Goal: Information Seeking & Learning: Learn about a topic

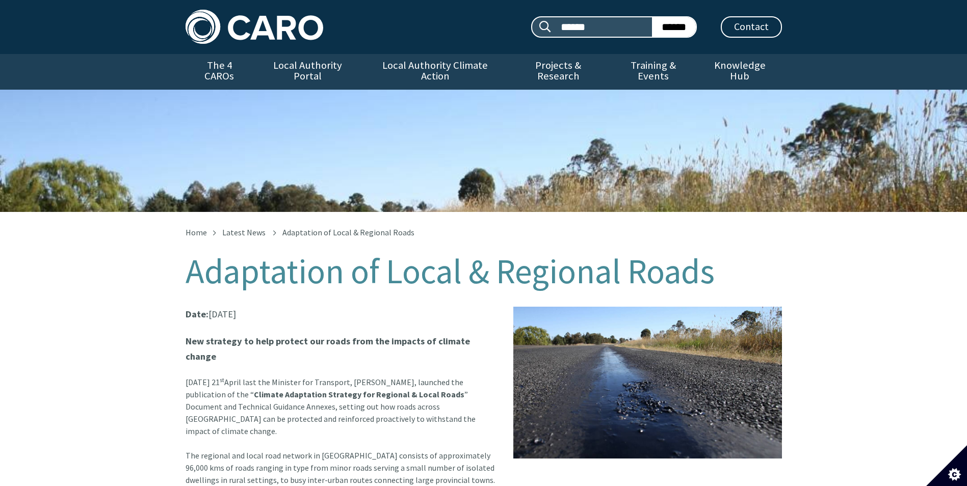
click at [240, 36] on img at bounding box center [255, 27] width 138 height 34
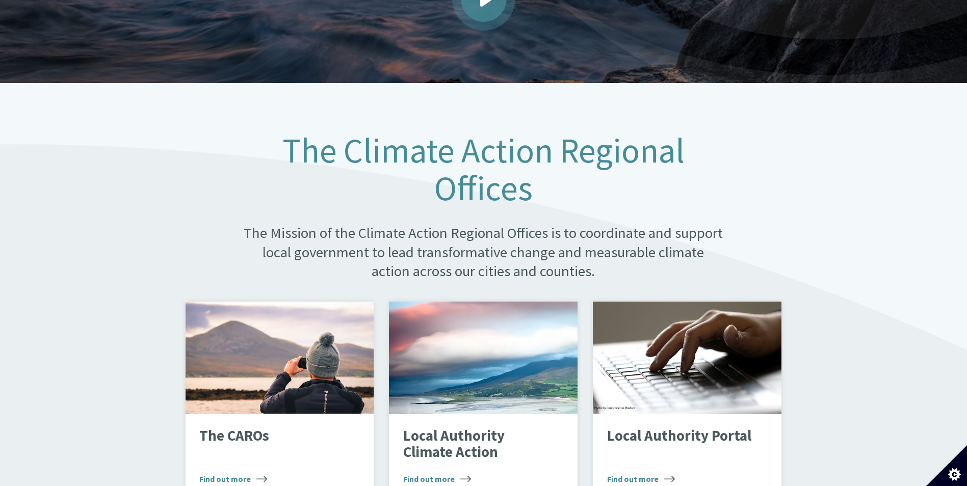
scroll to position [408, 0]
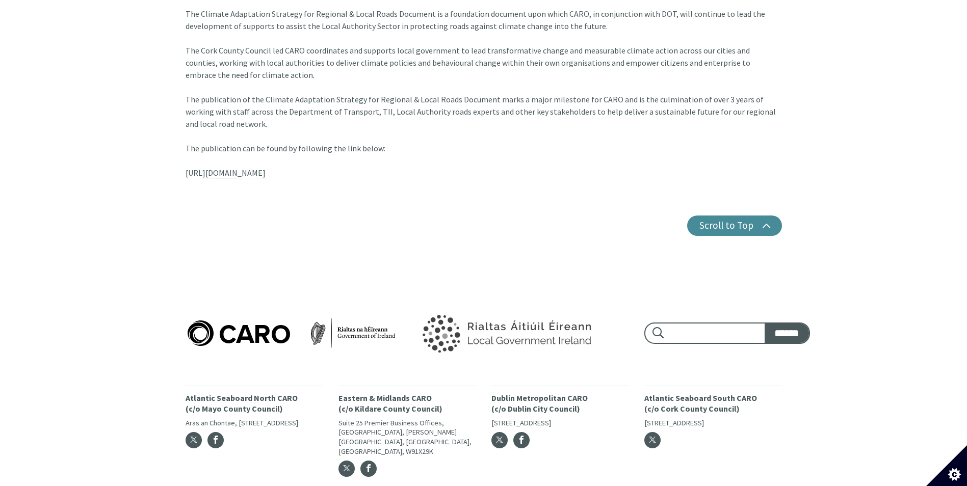
scroll to position [830, 0]
